Goal: Find specific page/section: Find specific page/section

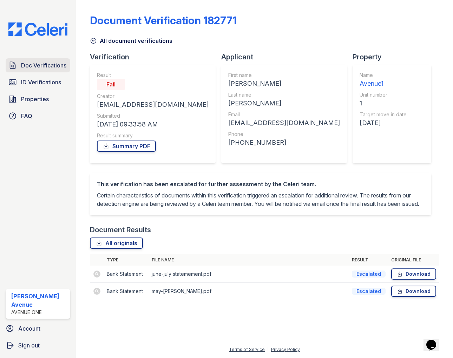
click at [41, 70] on link "Doc Verifications" at bounding box center [38, 65] width 65 height 14
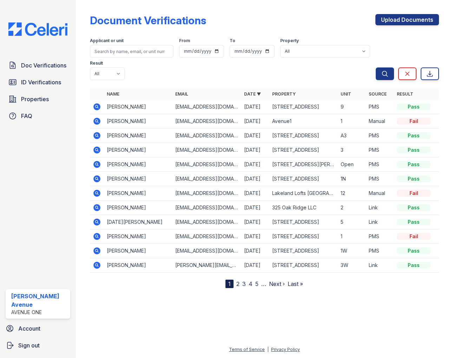
click at [130, 123] on td "[PERSON_NAME]" at bounding box center [138, 121] width 69 height 14
click at [96, 121] on icon at bounding box center [97, 121] width 2 height 2
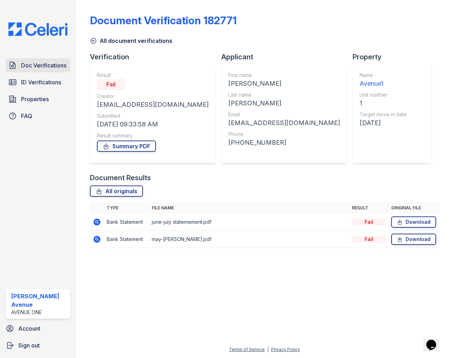
click at [47, 68] on span "Doc Verifications" at bounding box center [43, 65] width 45 height 8
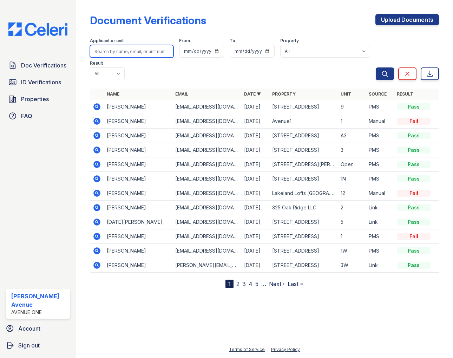
click at [124, 47] on input "search" at bounding box center [132, 51] width 84 height 13
type input "Eloise"
click at [376, 67] on button "Search" at bounding box center [385, 73] width 18 height 13
